Goal: Information Seeking & Learning: Learn about a topic

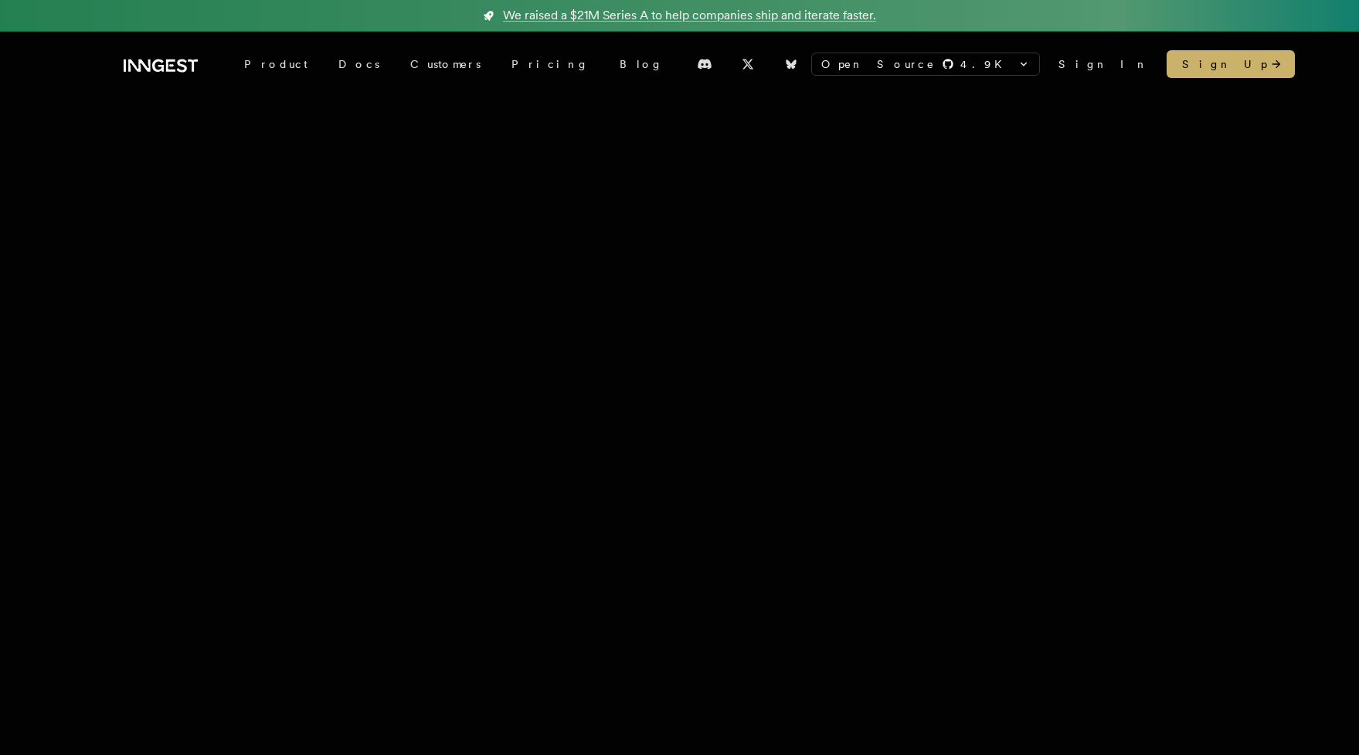
click at [155, 62] on icon at bounding box center [157, 65] width 12 height 12
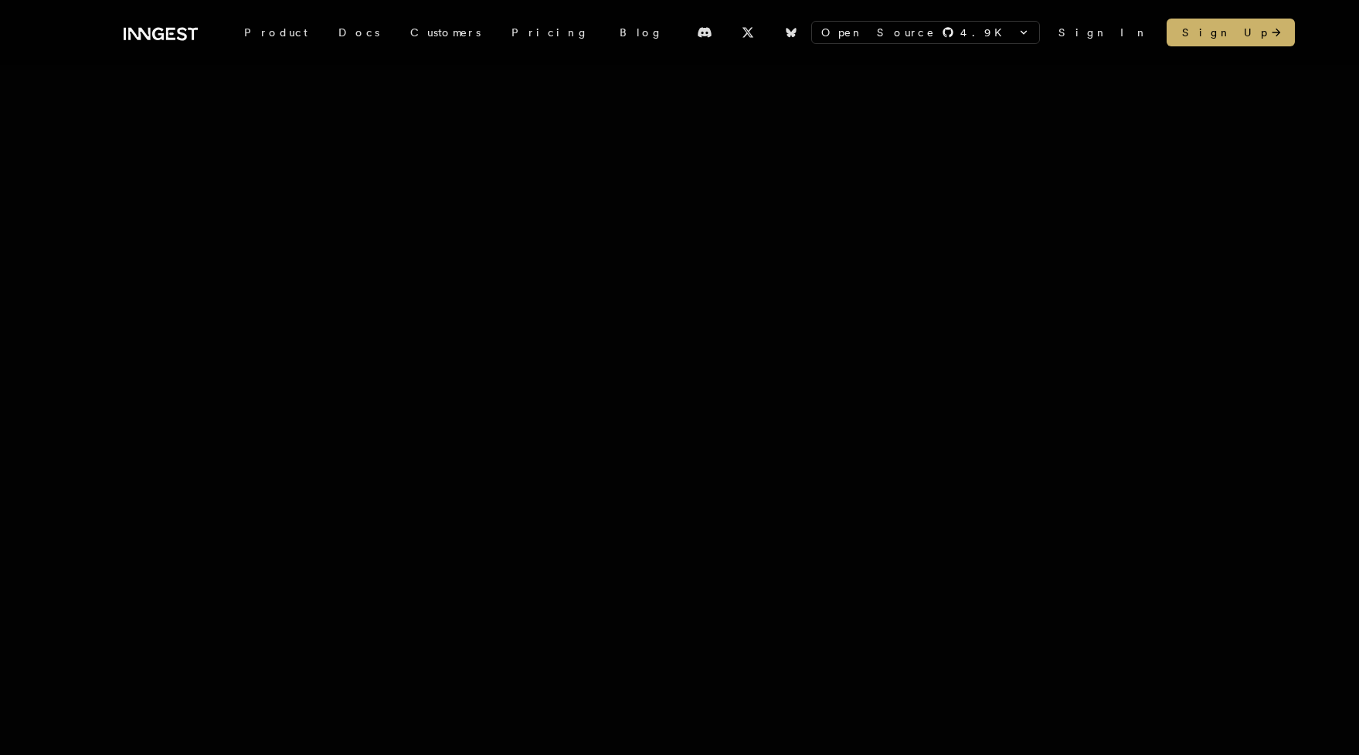
scroll to position [83, 0]
